Goal: Task Accomplishment & Management: Use online tool/utility

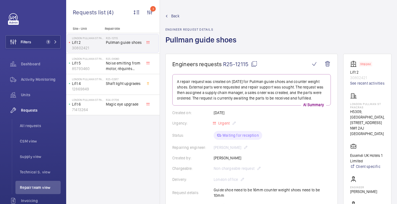
scroll to position [5, 0]
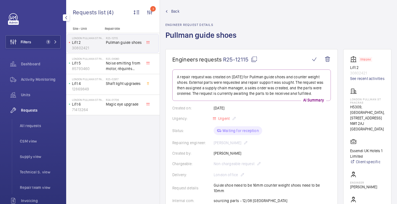
click at [48, 49] on div "Filters 1 Dashboard Activity Monitoring Units Requests All requests CSM view Su…" at bounding box center [33, 149] width 55 height 273
click at [48, 45] on button "Filters 1" at bounding box center [33, 41] width 55 height 13
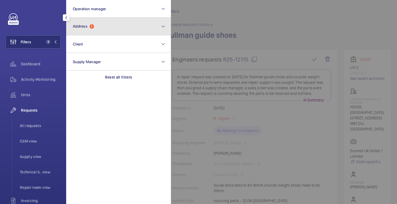
click at [84, 29] on button "Address 1" at bounding box center [118, 27] width 105 height 18
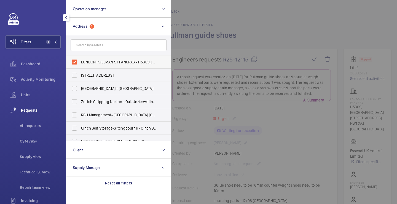
click at [84, 58] on label "LONDON PULLMAN ST PANCRAS - H5309, [GEOGRAPHIC_DATA], [STREET_ADDRESS]" at bounding box center [114, 61] width 96 height 13
click at [80, 58] on input "LONDON PULLMAN ST PANCRAS - H5309, [GEOGRAPHIC_DATA], [STREET_ADDRESS]" at bounding box center [74, 61] width 11 height 11
checkbox input "false"
click at [90, 45] on input "text" at bounding box center [119, 45] width 96 height 12
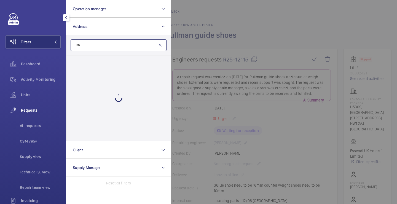
type input "k"
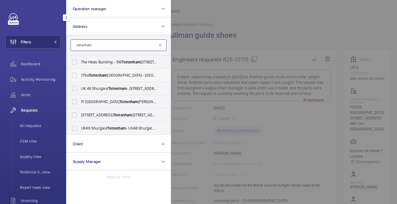
type input "tottenham"
click at [113, 76] on span "[STREET_ADDRESS] ([GEOGRAPHIC_DATA]) [STREET_ADDRESS]" at bounding box center [119, 75] width 76 height 6
click at [80, 76] on input "[STREET_ADDRESS] ([GEOGRAPHIC_DATA]) [STREET_ADDRESS]" at bounding box center [74, 75] width 11 height 11
checkbox input "true"
click at [222, 54] on div at bounding box center [369, 102] width 397 height 204
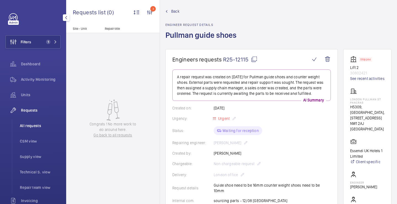
click at [33, 120] on li "All requests" at bounding box center [37, 125] width 45 height 13
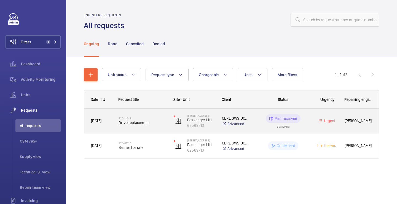
click at [155, 118] on h2 "R25-11648" at bounding box center [142, 118] width 48 height 3
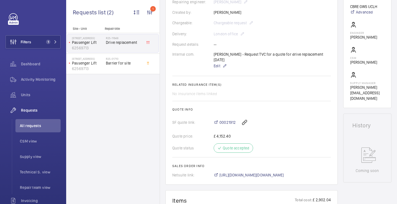
scroll to position [151, 0]
click at [263, 54] on div "[PERSON_NAME] - Request TVC for a quote for drive replacement [DATE] Edit" at bounding box center [272, 61] width 117 height 18
click at [260, 54] on div "[PERSON_NAME] - Request TVC for a quote for drive replacement [DATE] Edit" at bounding box center [272, 61] width 117 height 18
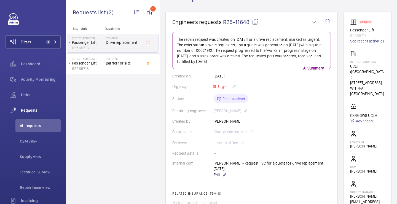
scroll to position [0, 0]
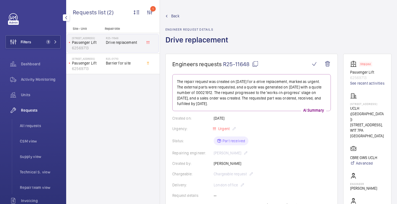
click at [47, 35] on div "Filters 1 Dashboard Activity Monitoring Units Requests All requests CSM view Su…" at bounding box center [33, 149] width 55 height 273
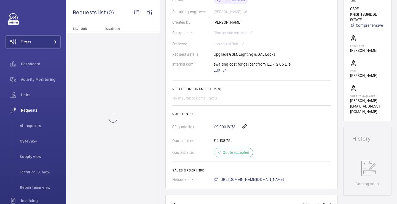
scroll to position [252, 0]
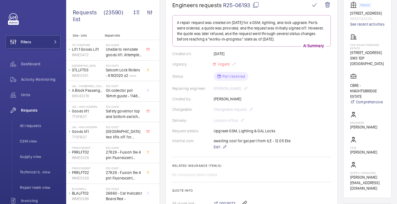
scroll to position [59, 0]
click at [353, 27] on link "See recent activities" at bounding box center [367, 25] width 34 height 6
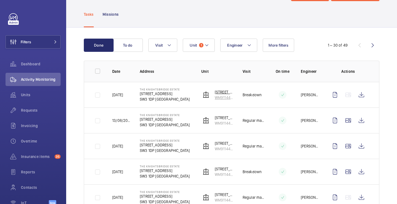
scroll to position [26, 0]
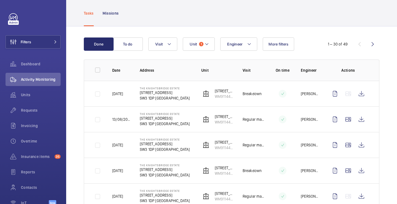
click at [123, 95] on p "[DATE]" at bounding box center [117, 94] width 11 height 6
click at [358, 91] on wm-front-icon-button at bounding box center [361, 93] width 13 height 13
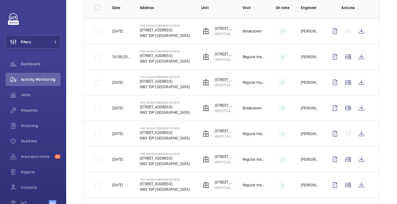
scroll to position [90, 0]
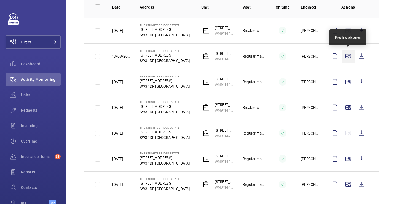
click at [351, 55] on wm-front-icon-button at bounding box center [347, 56] width 13 height 13
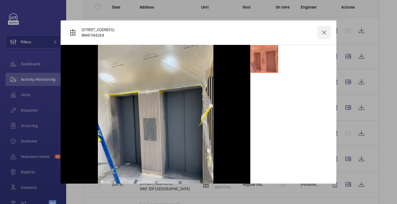
click at [322, 32] on wm-front-icon-button at bounding box center [323, 32] width 13 height 13
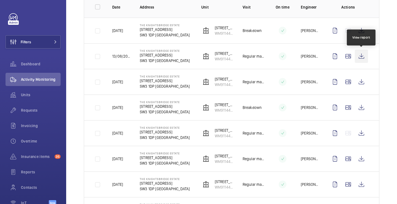
click at [356, 53] on wm-front-icon-button at bounding box center [361, 56] width 13 height 13
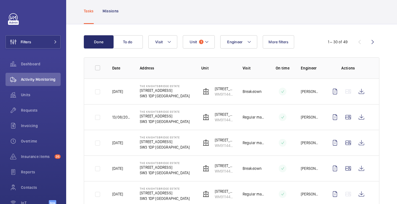
scroll to position [26, 0]
